Goal: Information Seeking & Learning: Check status

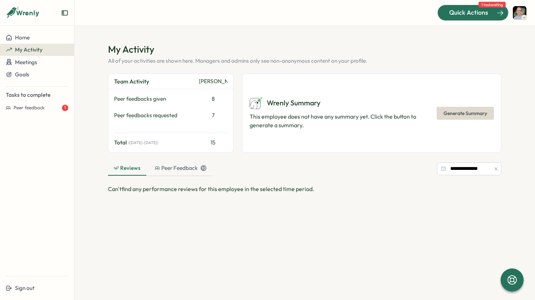
click at [483, 8] on span "Quick Actions" at bounding box center [469, 12] width 39 height 9
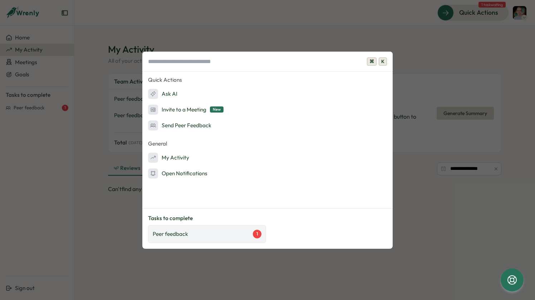
click at [220, 237] on div "Peer feedback 1" at bounding box center [207, 233] width 109 height 9
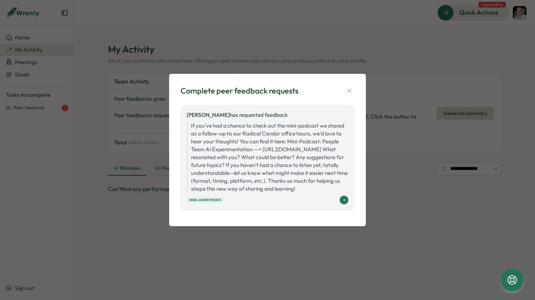
click at [310, 122] on p "If you've had a chance to check out the mini-podcast we shared as a follow-up t…" at bounding box center [268, 157] width 162 height 71
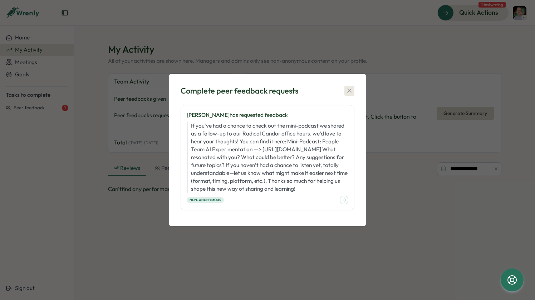
click at [351, 87] on icon "button" at bounding box center [349, 90] width 7 height 7
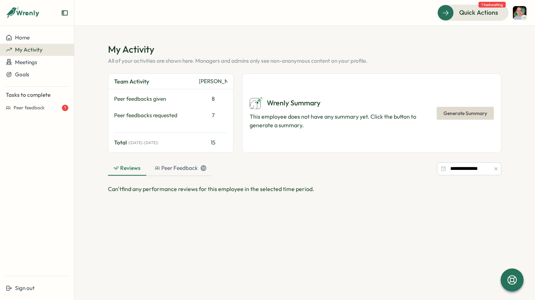
click at [166, 117] on div "Peer feedbacks requested" at bounding box center [155, 115] width 82 height 8
click at [212, 115] on div "7" at bounding box center [213, 115] width 29 height 8
click at [214, 144] on div "15" at bounding box center [213, 143] width 29 height 8
click at [456, 171] on input "**********" at bounding box center [469, 168] width 64 height 13
click at [206, 189] on span "Can't find any performance reviews for this employee in the selected time perio…" at bounding box center [211, 188] width 207 height 7
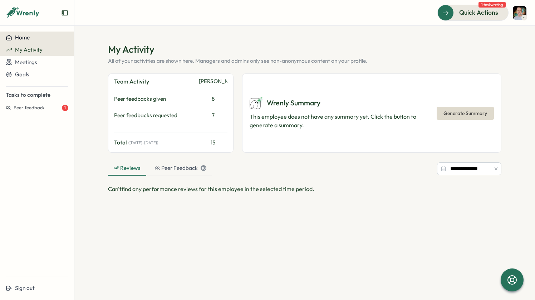
click at [30, 39] on div "Home" at bounding box center [37, 37] width 63 height 6
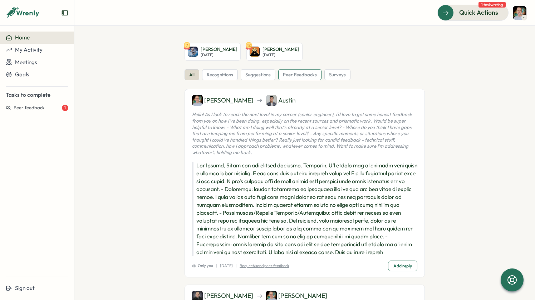
click at [308, 76] on span "peer feedbacks" at bounding box center [300, 75] width 34 height 6
click at [39, 50] on span "My Activity" at bounding box center [29, 49] width 28 height 7
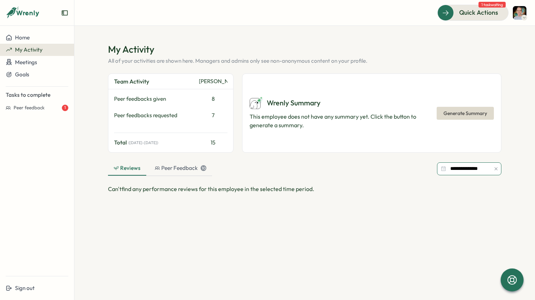
click at [472, 168] on input "**********" at bounding box center [469, 168] width 64 height 13
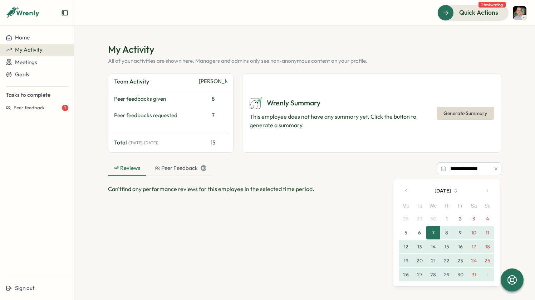
click at [408, 190] on icon "button" at bounding box center [406, 190] width 5 height 5
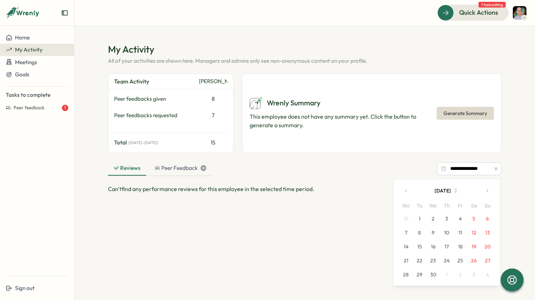
click at [408, 190] on icon "button" at bounding box center [406, 190] width 5 height 5
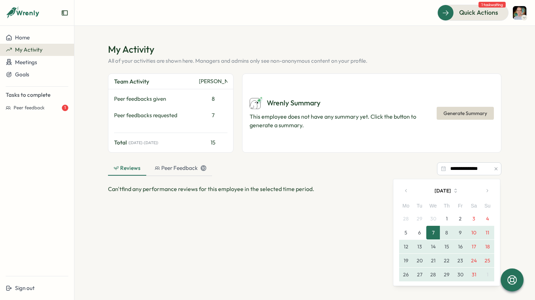
click at [408, 190] on icon "button" at bounding box center [406, 190] width 5 height 5
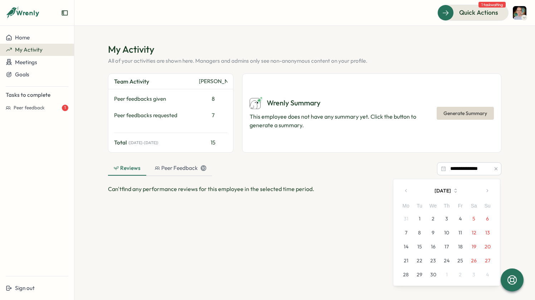
click at [405, 189] on icon "button" at bounding box center [406, 190] width 5 height 5
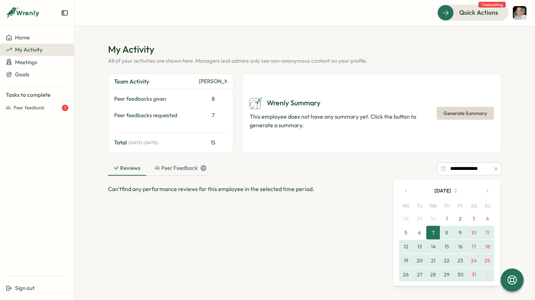
click at [405, 189] on icon "button" at bounding box center [406, 190] width 5 height 5
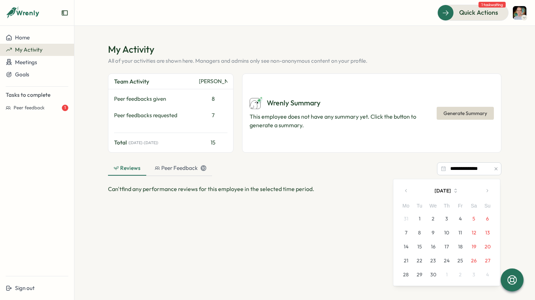
click at [405, 189] on icon "button" at bounding box center [406, 190] width 5 height 5
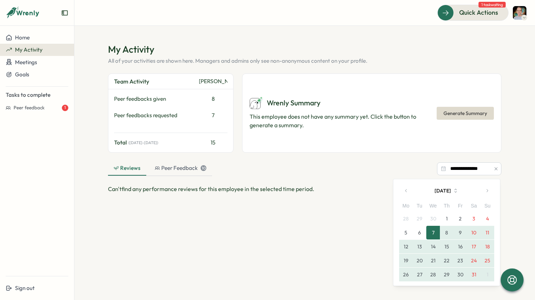
click at [405, 189] on icon "button" at bounding box center [406, 190] width 5 height 5
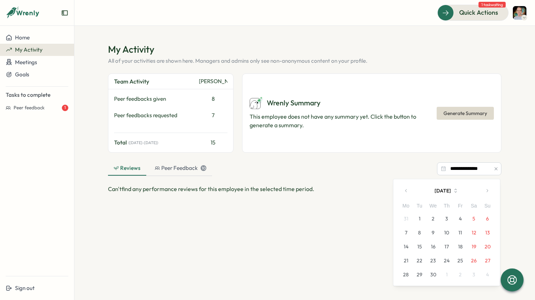
click at [457, 191] on icon "button" at bounding box center [456, 190] width 2 height 4
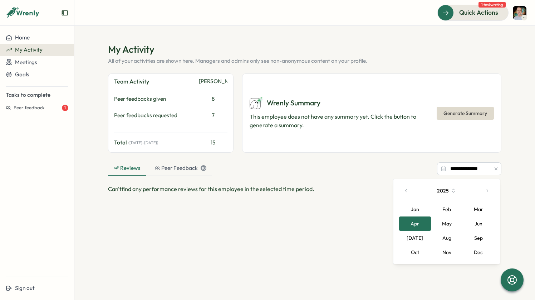
click at [450, 209] on button "Feb" at bounding box center [447, 209] width 32 height 14
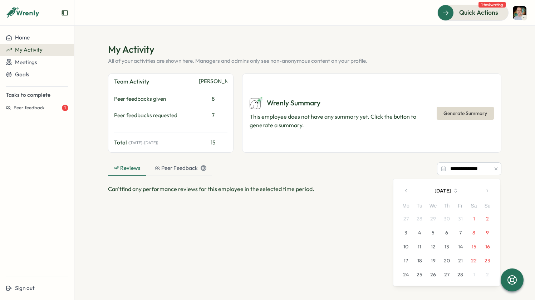
click at [472, 217] on button "1" at bounding box center [474, 219] width 14 height 14
click at [489, 187] on button "button" at bounding box center [487, 190] width 14 height 14
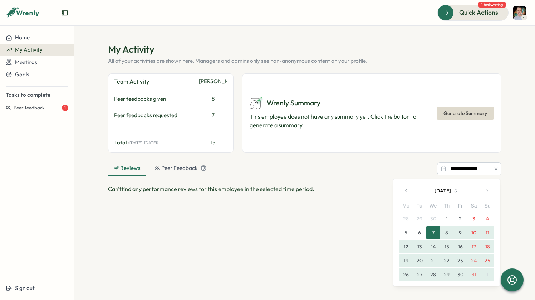
click at [489, 187] on button "button" at bounding box center [487, 190] width 14 height 14
click at [452, 186] on button "May 2025" at bounding box center [447, 190] width 67 height 14
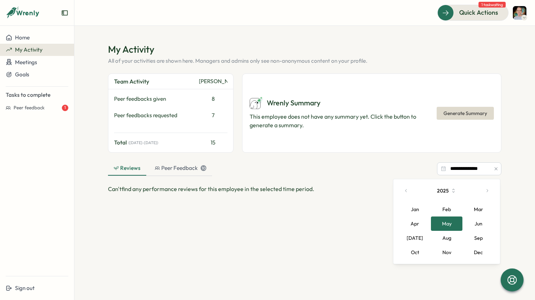
click at [423, 251] on button "Oct" at bounding box center [415, 252] width 32 height 14
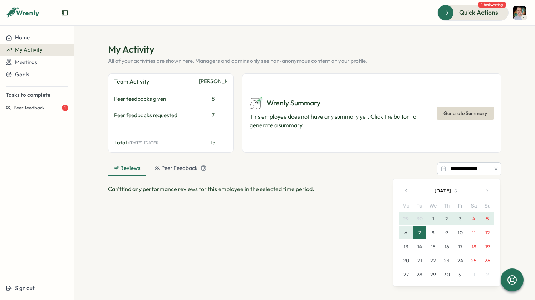
click at [422, 234] on button "7" at bounding box center [420, 232] width 14 height 14
click at [456, 171] on input "**********" at bounding box center [469, 168] width 64 height 13
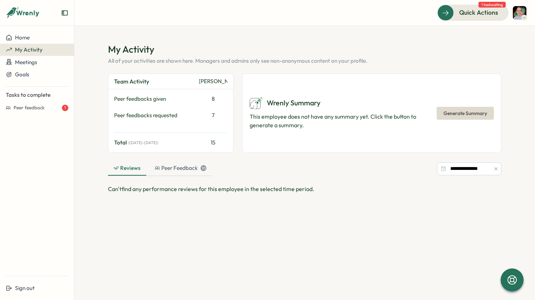
click at [395, 165] on div "**********" at bounding box center [305, 168] width 394 height 15
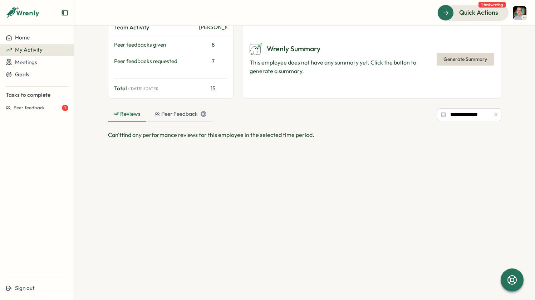
scroll to position [56, 0]
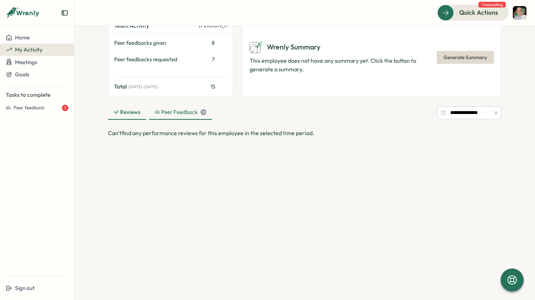
click at [185, 114] on div "Peer Feedback 10" at bounding box center [181, 112] width 52 height 8
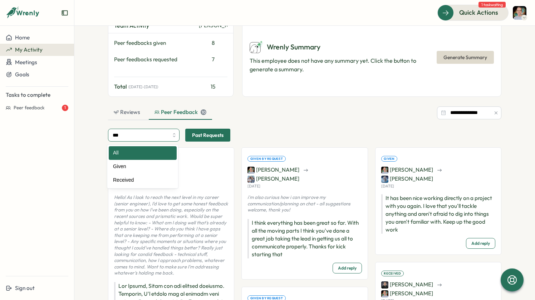
click at [171, 135] on input "***" at bounding box center [144, 134] width 72 height 13
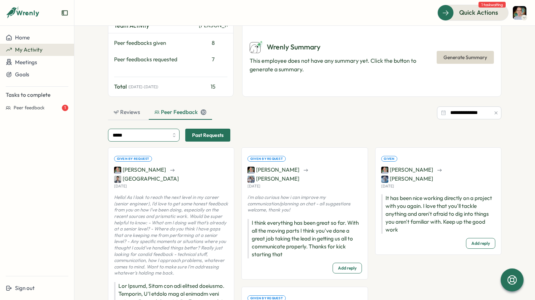
click at [171, 138] on input "*****" at bounding box center [144, 134] width 72 height 13
type input "********"
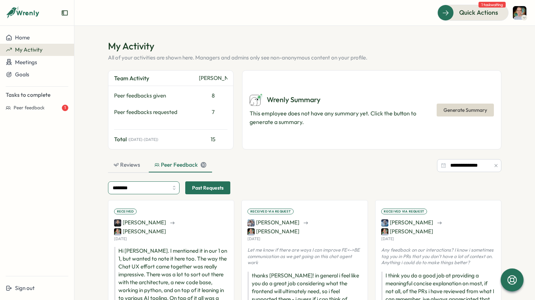
scroll to position [0, 0]
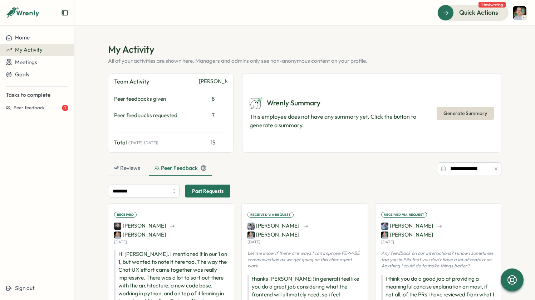
click at [194, 190] on span "Past Requests" at bounding box center [207, 191] width 31 height 12
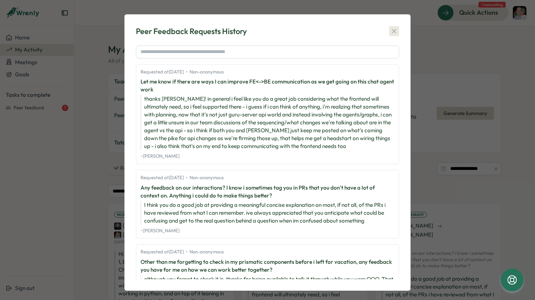
click at [393, 34] on icon "button" at bounding box center [394, 31] width 7 height 7
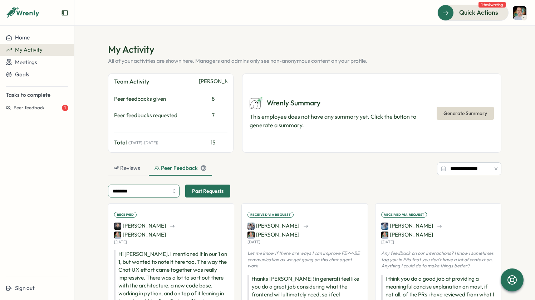
click at [171, 189] on input "********" at bounding box center [144, 190] width 72 height 13
click at [262, 168] on div "**********" at bounding box center [305, 168] width 394 height 15
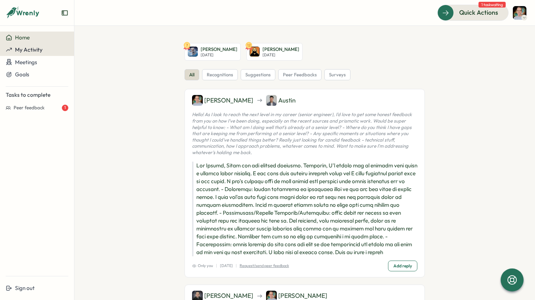
click at [32, 53] on span "My Activity" at bounding box center [29, 49] width 28 height 7
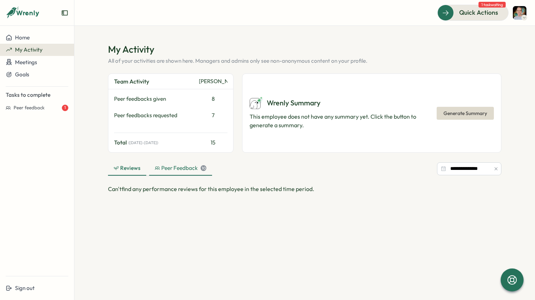
click at [170, 171] on div "Peer Feedback 10" at bounding box center [181, 168] width 52 height 8
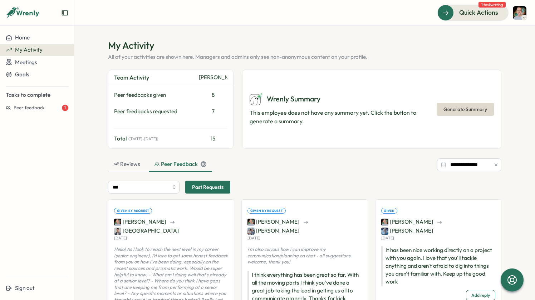
scroll to position [6, 0]
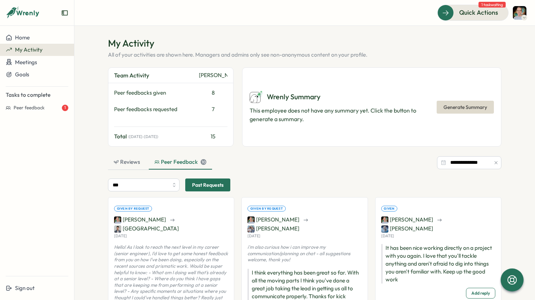
click at [194, 183] on span "Past Requests" at bounding box center [207, 185] width 31 height 12
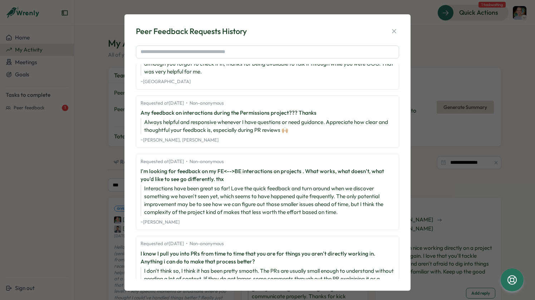
scroll to position [273, 0]
click at [393, 29] on icon "button" at bounding box center [394, 31] width 7 height 7
